Goal: Task Accomplishment & Management: Use online tool/utility

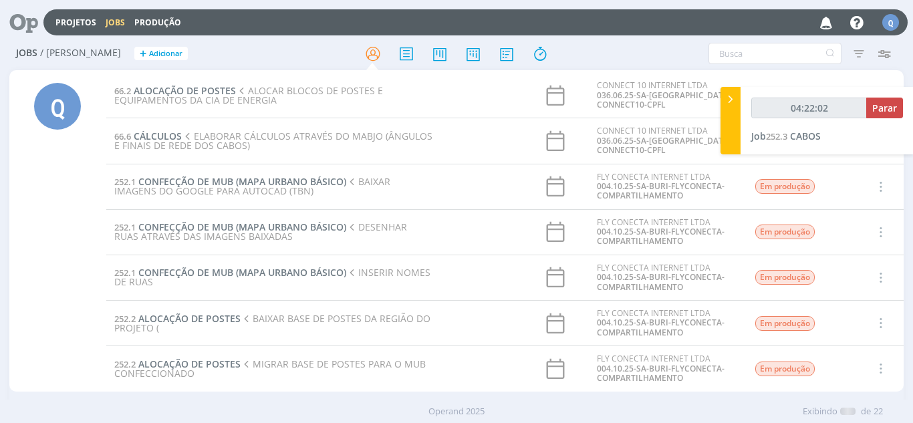
scroll to position [700, 0]
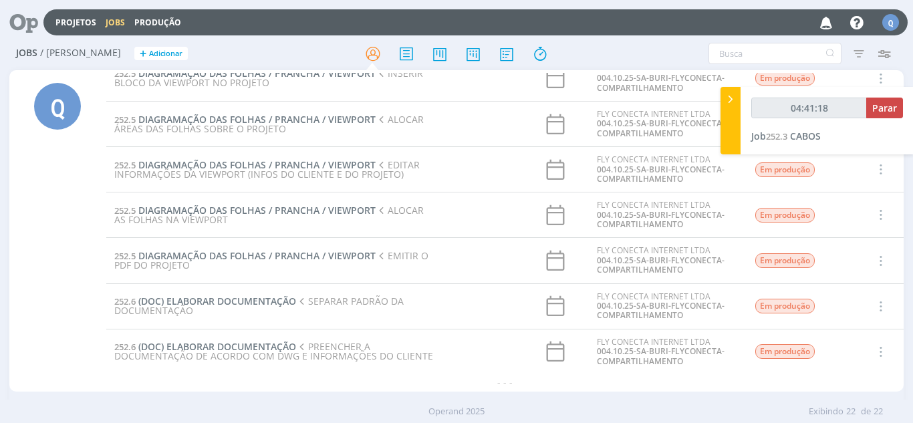
type input "04:41:34"
click at [889, 113] on span "Parar" at bounding box center [884, 108] width 25 height 13
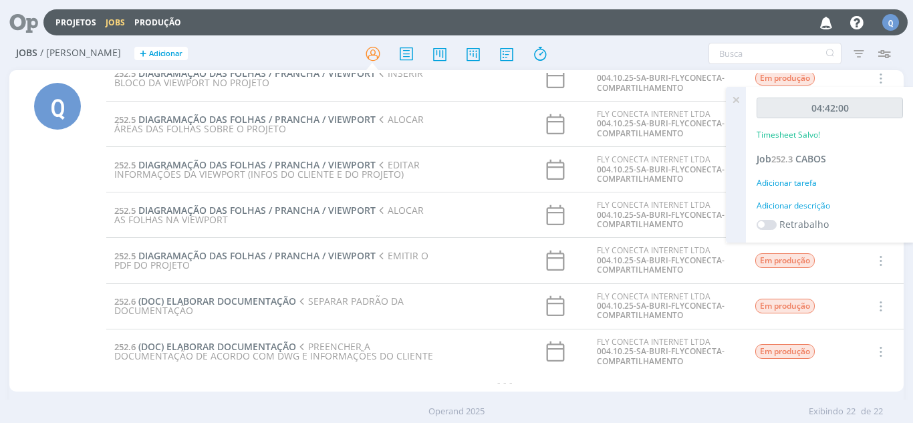
click at [780, 180] on div "Adicionar tarefa" at bounding box center [829, 183] width 146 height 12
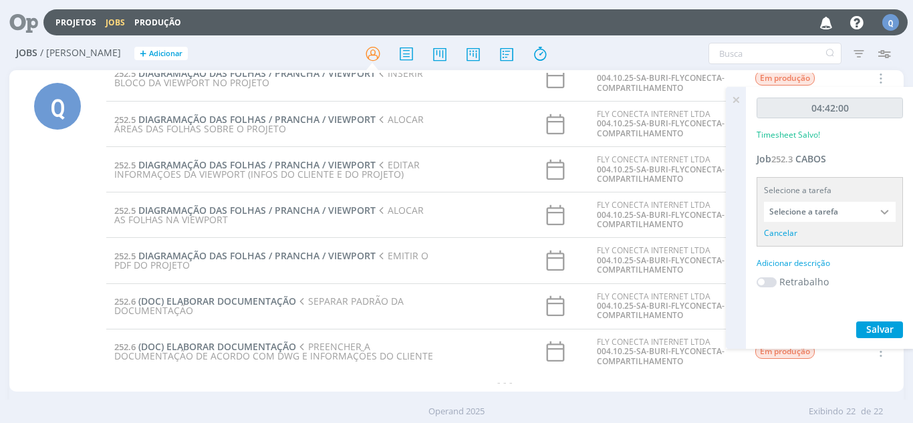
click at [794, 208] on input "Selecione a tarefa" at bounding box center [830, 212] width 132 height 20
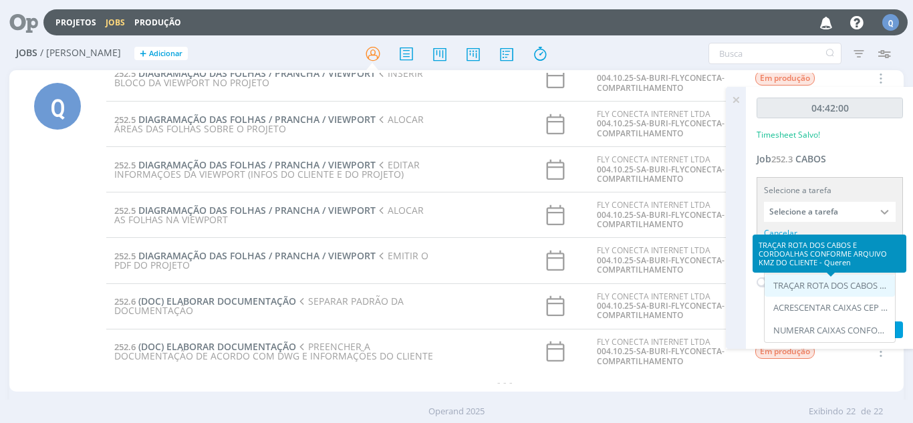
click at [838, 289] on div "TRAÇAR ROTA DOS CABOS E CORDOALHAS CONFORME ARQUIVO KMZ DO CLIENTE - Queren" at bounding box center [831, 286] width 116 height 11
type input "TRAÇAR ROTA DOS CABOS E CORDOALHAS CONFORME ARQUIVO KMZ DO CLIENTE"
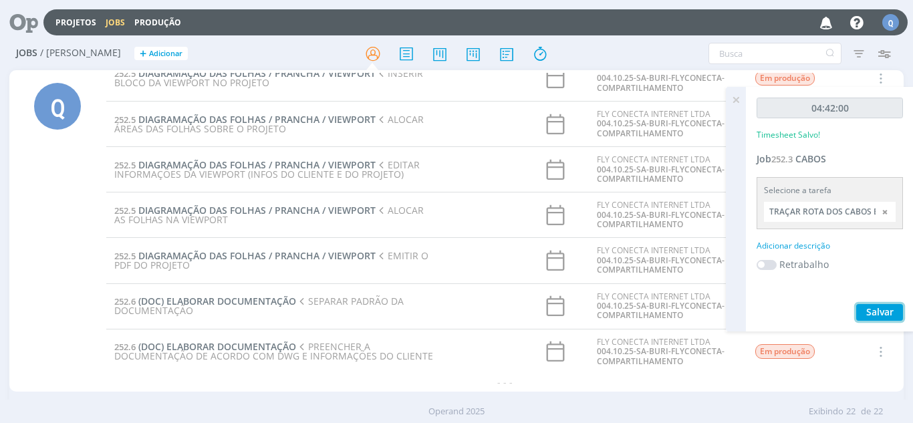
click at [883, 311] on span "Salvar" at bounding box center [879, 311] width 27 height 13
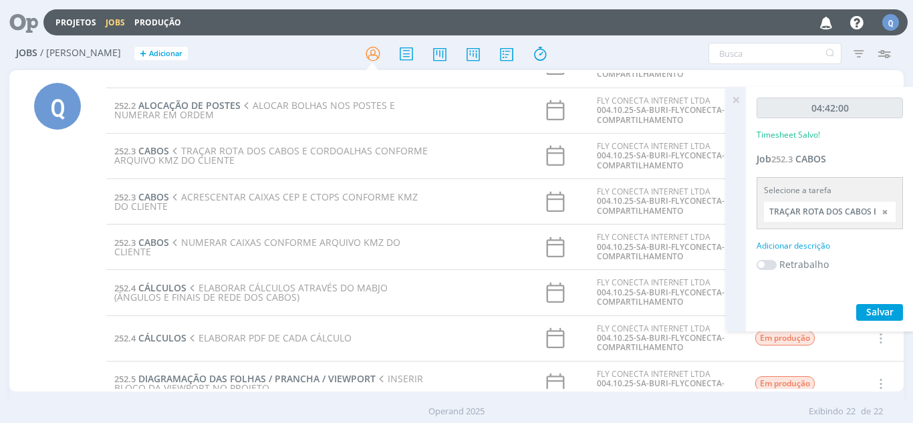
scroll to position [401, 0]
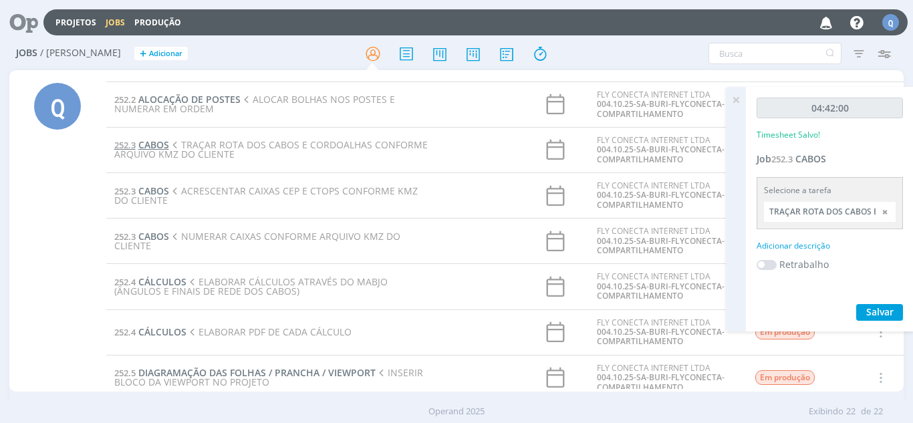
click at [162, 144] on span "CABOS" at bounding box center [153, 144] width 31 height 13
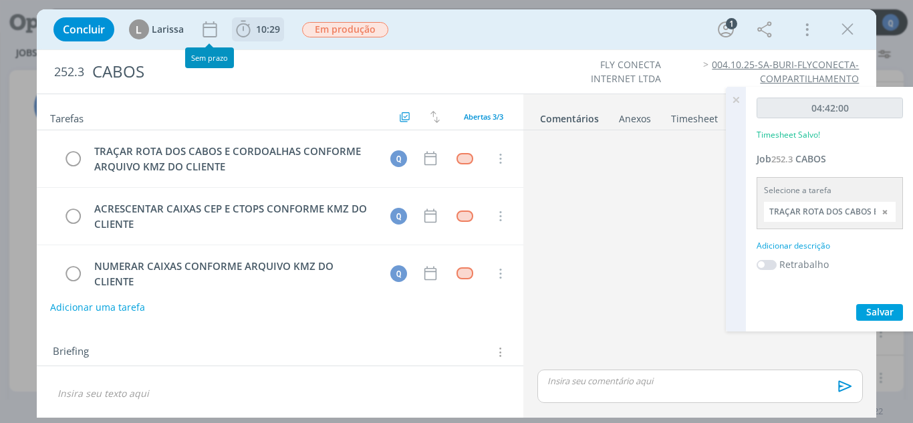
click at [264, 28] on span "10:29" at bounding box center [268, 29] width 24 height 13
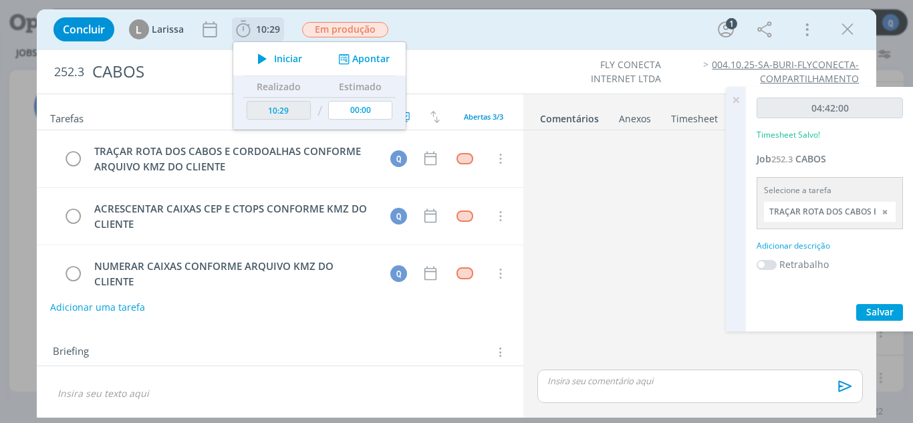
drag, startPoint x: 263, startPoint y: 51, endPoint x: 278, endPoint y: 57, distance: 15.9
click at [265, 50] on icon "dialog" at bounding box center [262, 58] width 23 height 17
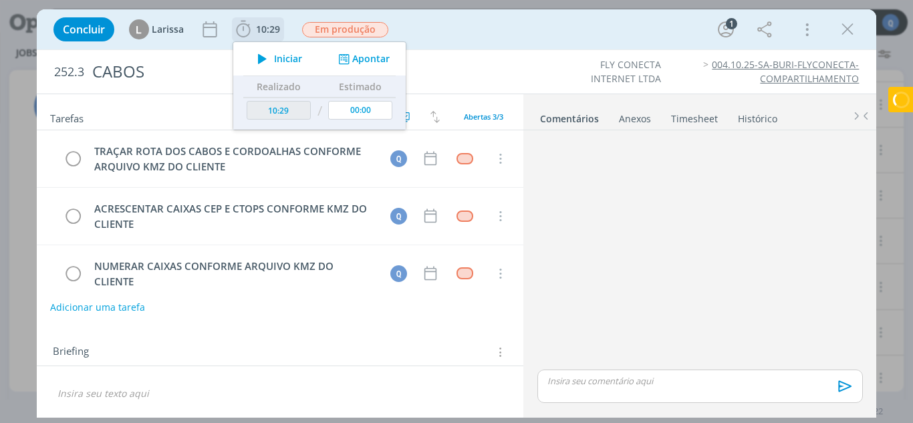
click at [369, 54] on button "Apontar" at bounding box center [362, 59] width 55 height 14
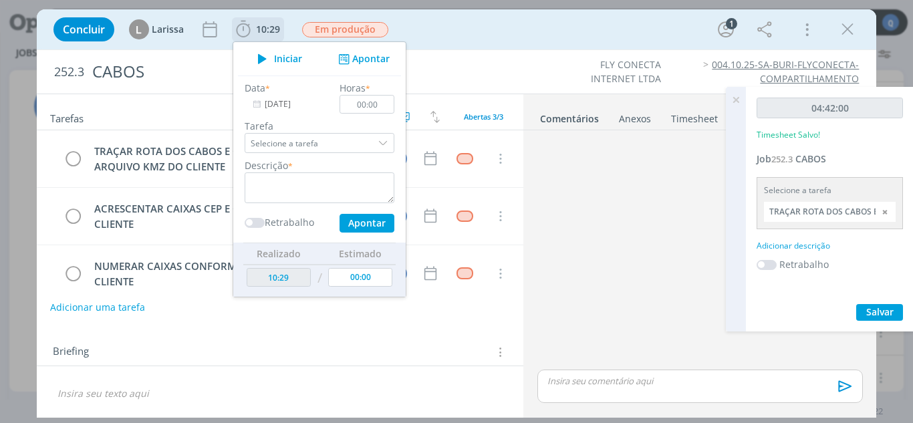
click at [370, 148] on input "Selecione a tarefa" at bounding box center [320, 143] width 150 height 20
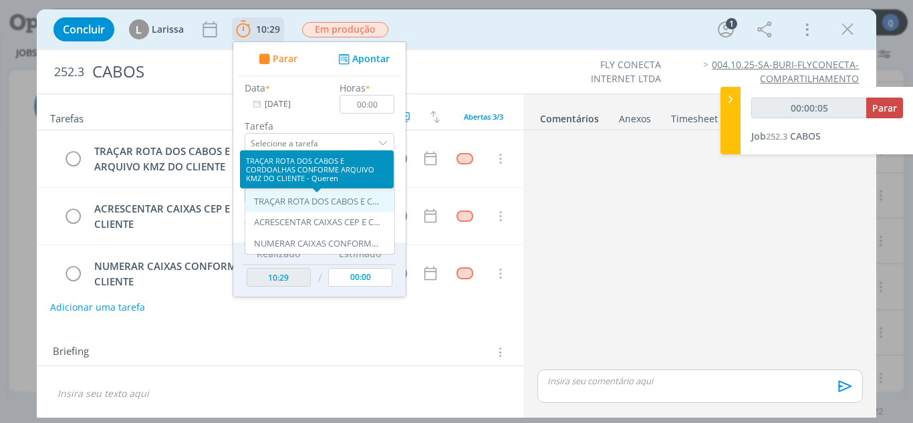
type input "00:00:06"
click at [285, 199] on div "TRAÇAR ROTA DOS CABOS E CORDOALHAS CONFORME ARQUIVO KMZ DO CLIENTE - Queren" at bounding box center [317, 201] width 127 height 11
type input "TRAÇAR ROTA DOS CABOS E CORDOALHAS CONFORME ARQUIVO KMZ DO CLIENTE"
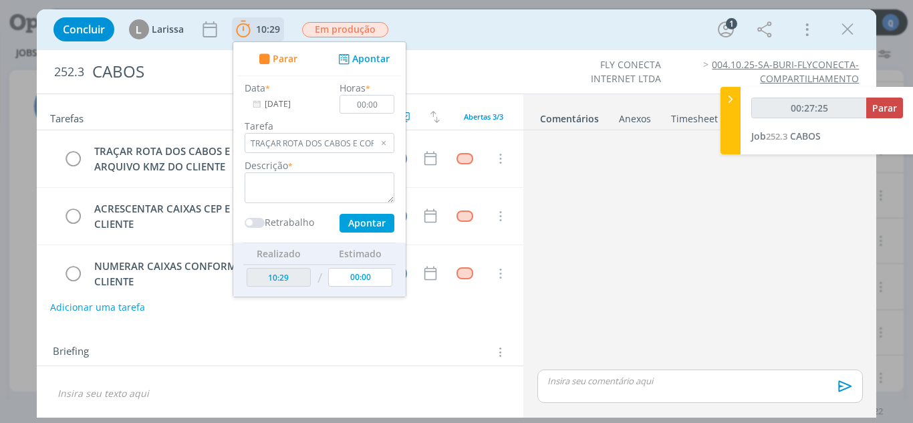
type input "00:28:25"
